Goal: Navigation & Orientation: Find specific page/section

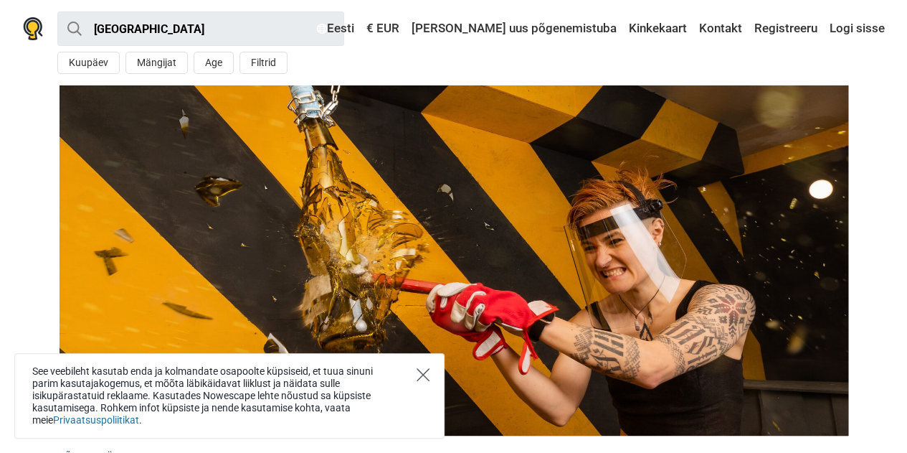
click at [422, 372] on icon "Close" at bounding box center [423, 374] width 13 height 13
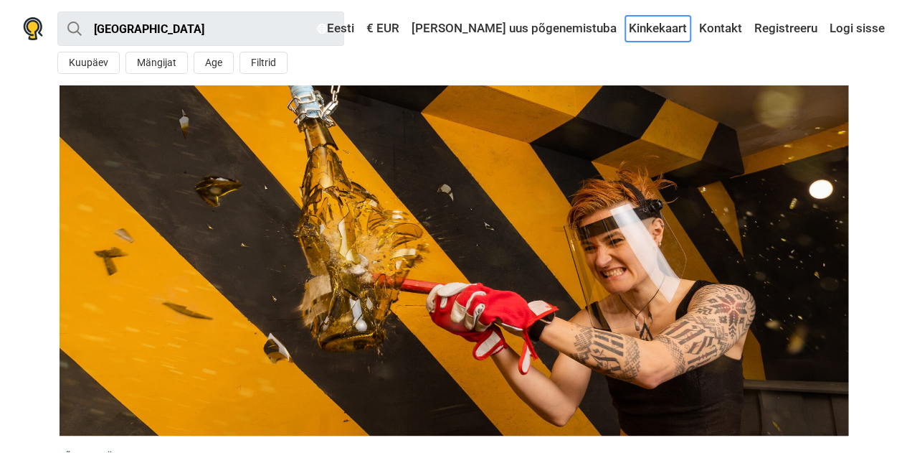
click at [653, 26] on link "Kinkekaart" at bounding box center [658, 29] width 65 height 26
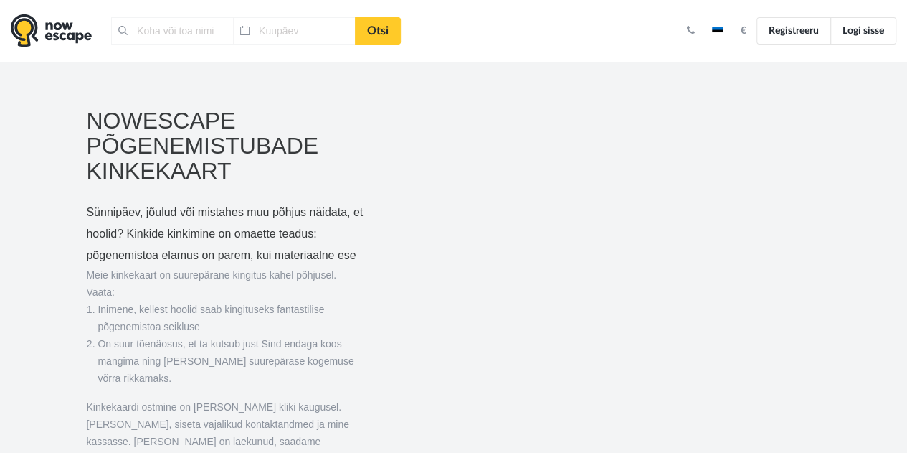
type input "Tartu, Eesti"
type input "17.09.2025"
click at [62, 33] on img at bounding box center [51, 31] width 81 height 34
